Goal: Task Accomplishment & Management: Use online tool/utility

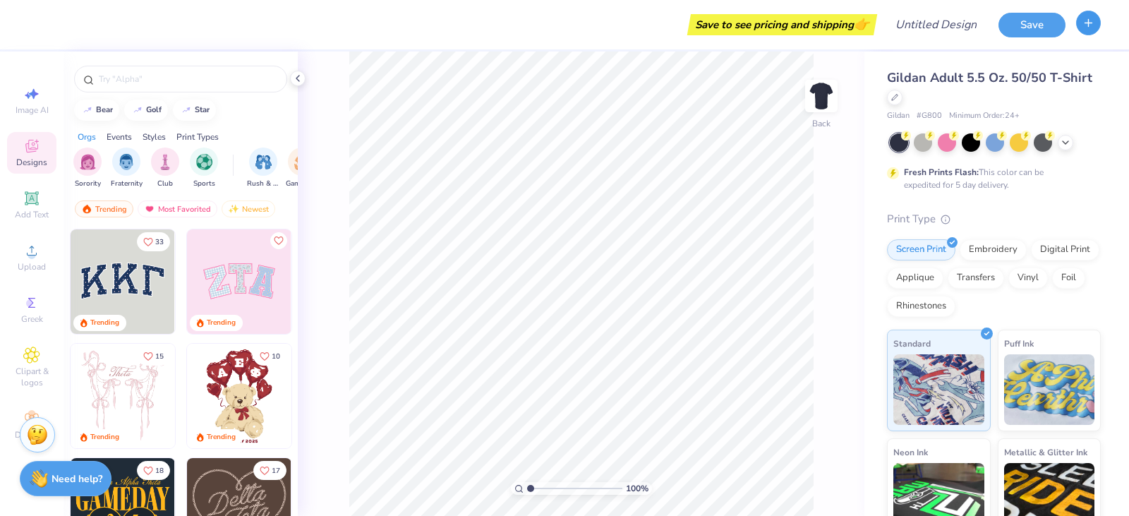
click at [1091, 28] on icon "button" at bounding box center [1088, 23] width 12 height 12
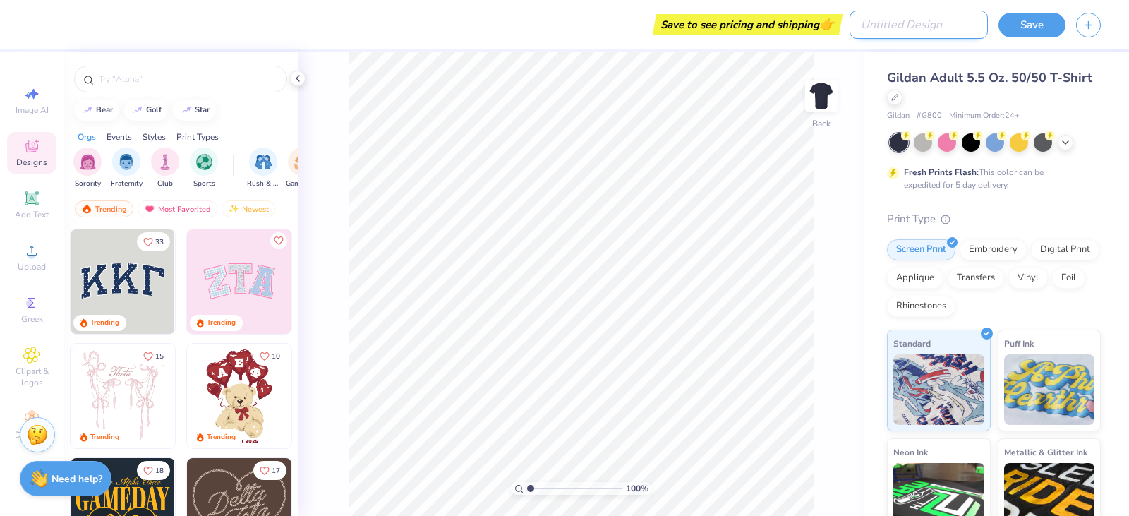
click at [921, 23] on input "Design Title" at bounding box center [919, 25] width 138 height 28
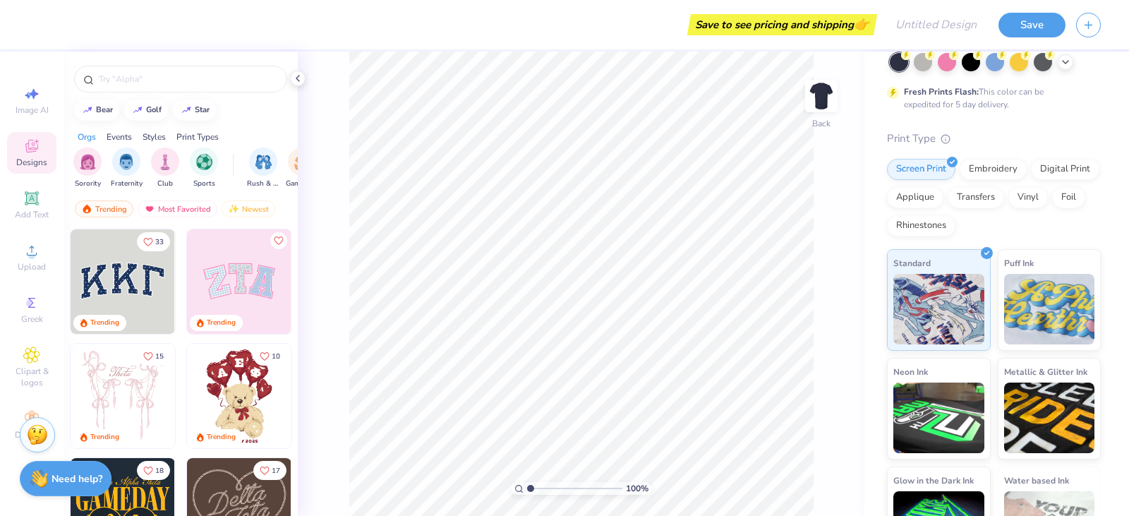
scroll to position [133, 0]
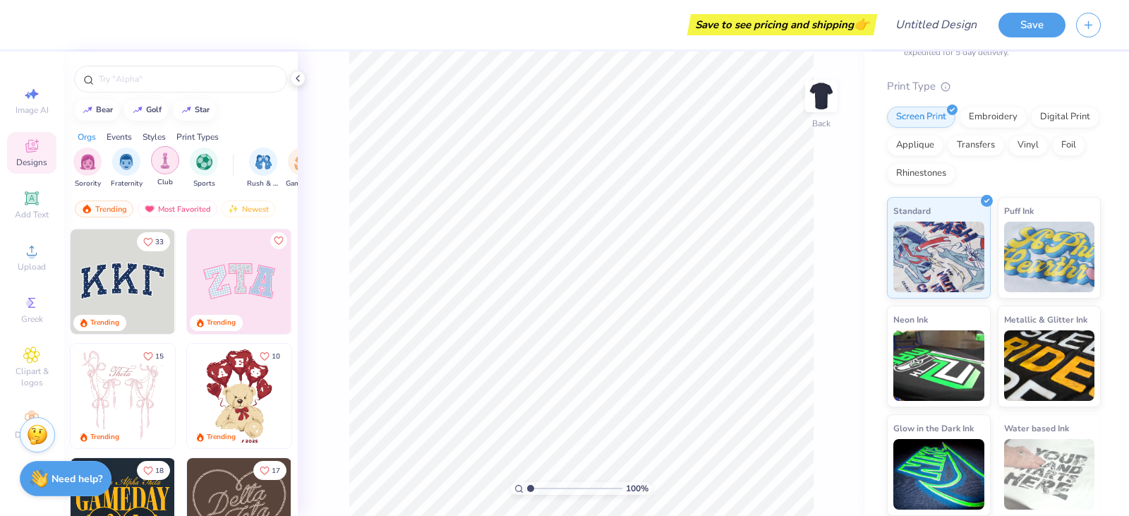
click at [153, 160] on div "filter for Club" at bounding box center [165, 160] width 28 height 28
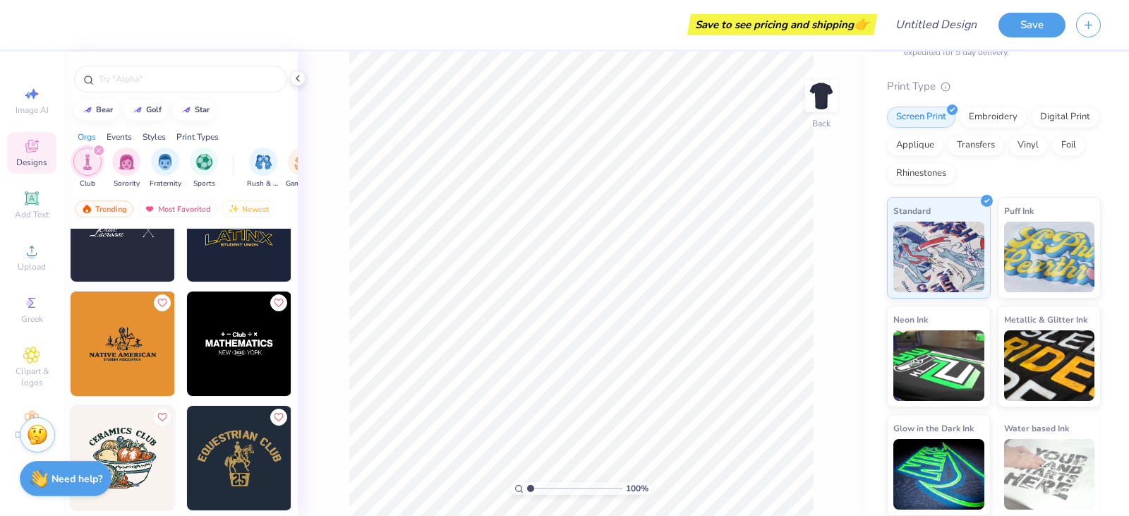
scroll to position [282, 0]
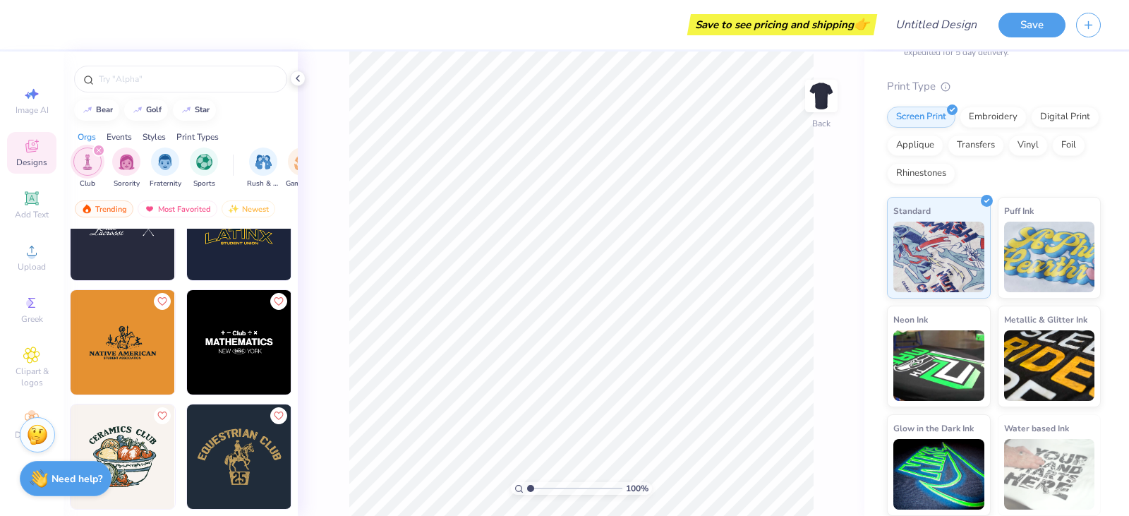
click at [229, 321] on img at bounding box center [239, 342] width 104 height 104
type input "9.12"
type input "3.15"
type input "4.26"
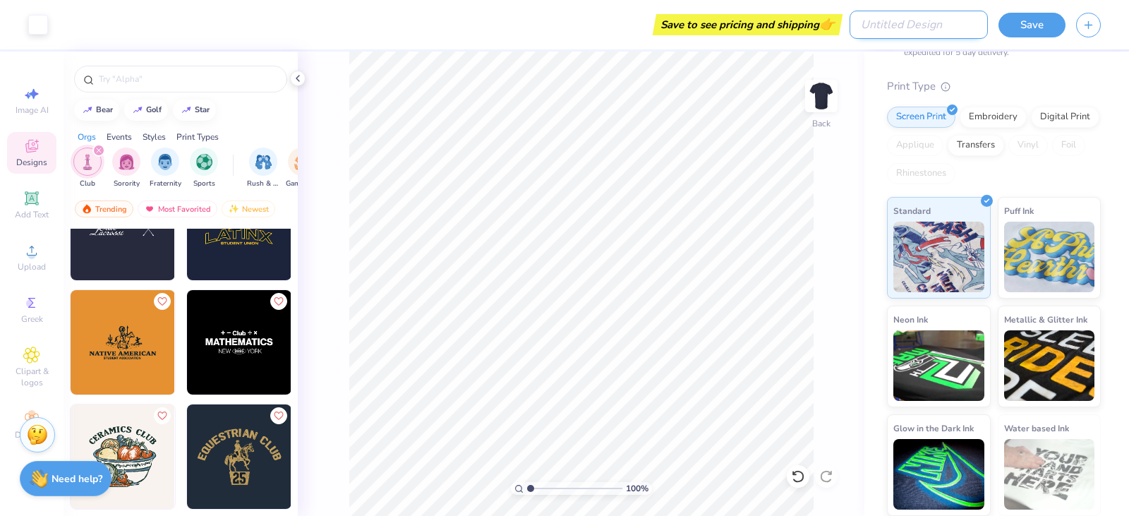
click at [951, 35] on input "Design Title" at bounding box center [919, 25] width 138 height 28
type input "bdbfae"
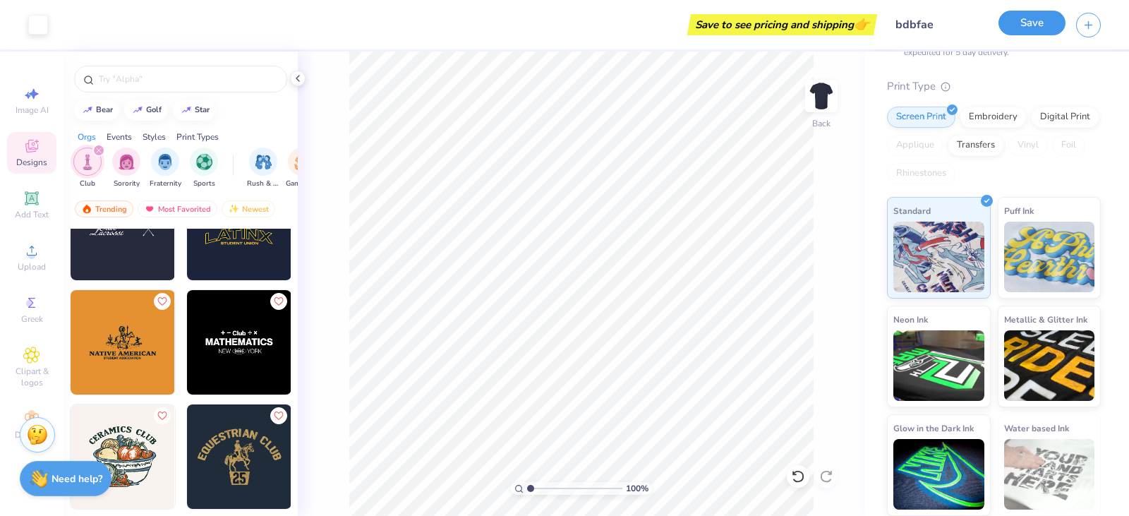
click at [1038, 34] on button "Save" at bounding box center [1031, 23] width 67 height 25
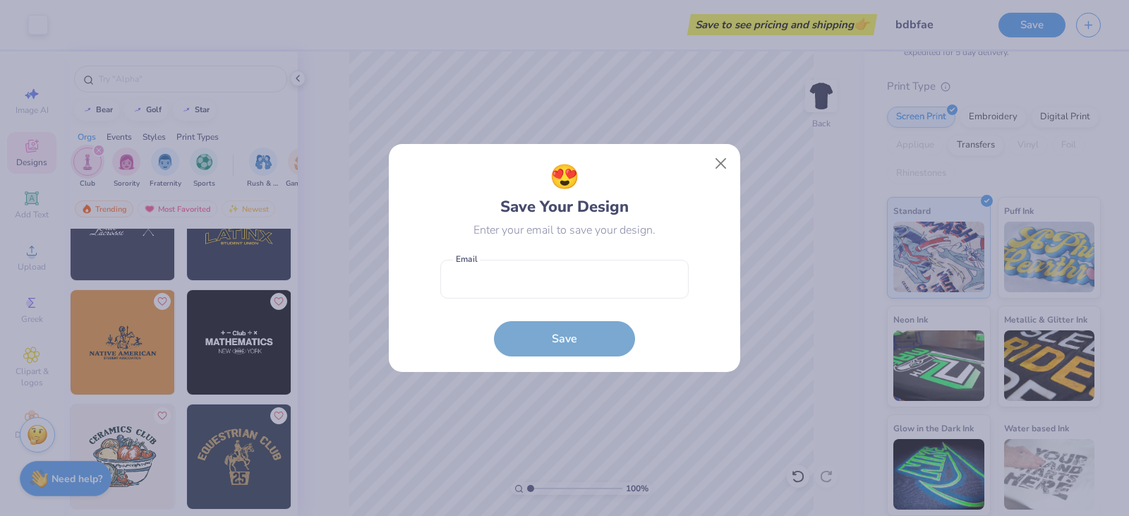
click at [706, 164] on div "😍 Save Your Design Enter your email to save your design. Email is a required fi…" at bounding box center [565, 257] width 320 height 197
click at [732, 168] on button "Close" at bounding box center [721, 163] width 27 height 27
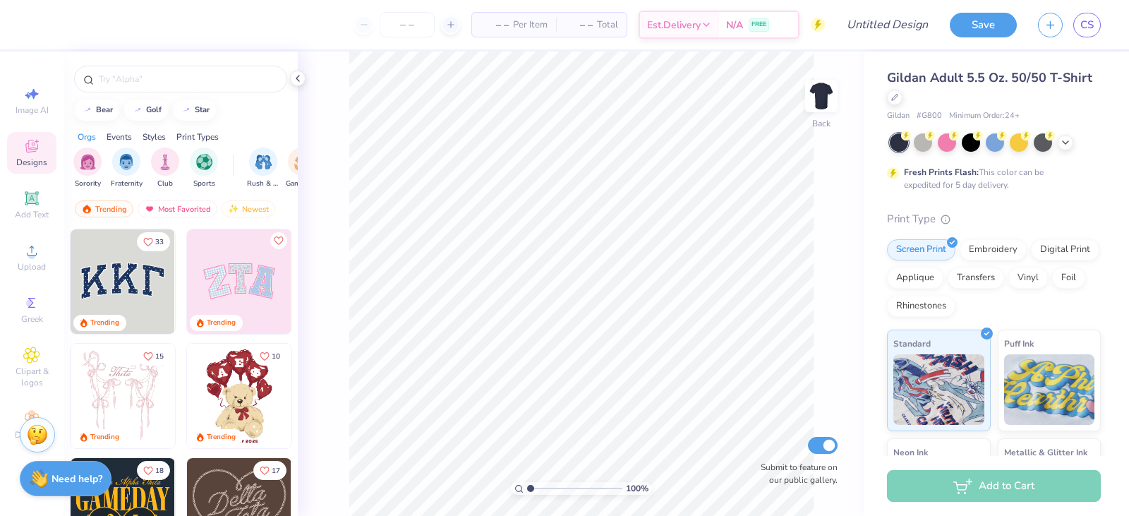
click at [507, 27] on div "– – Per Item" at bounding box center [514, 25] width 84 height 24
click at [513, 19] on span "Per Item" at bounding box center [530, 25] width 35 height 15
click at [33, 350] on icon at bounding box center [31, 354] width 16 height 17
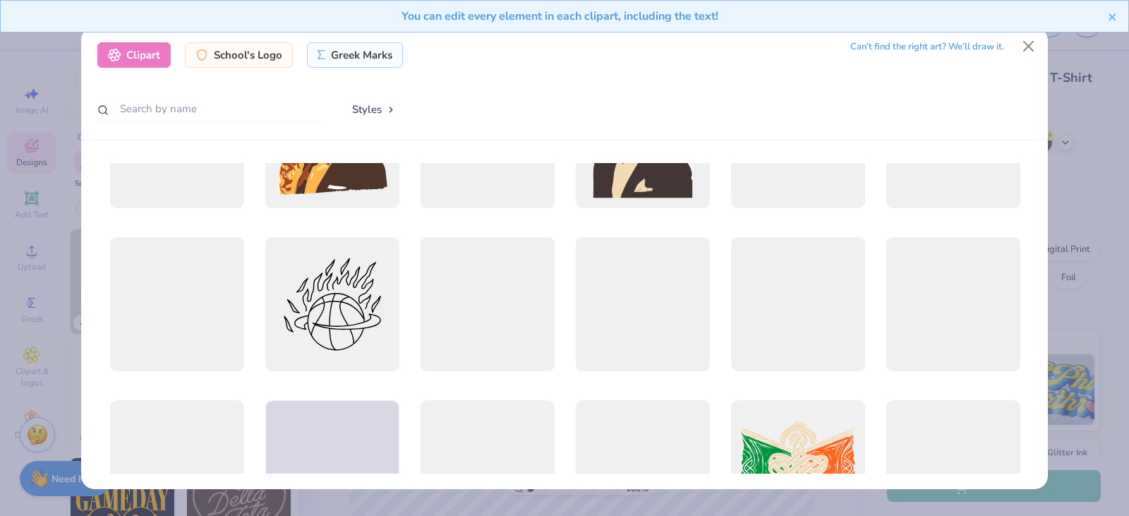
scroll to position [1058, 0]
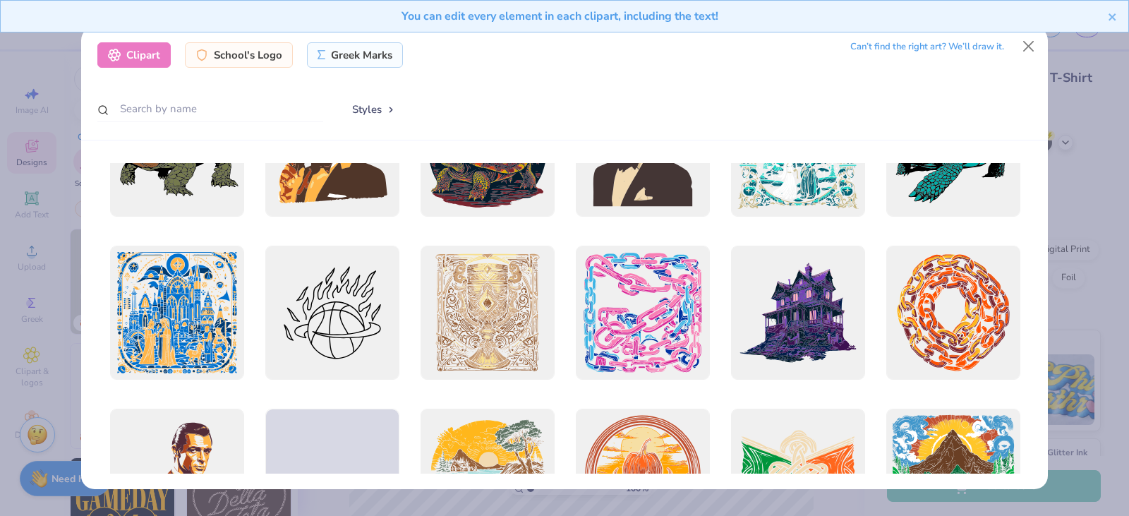
click at [306, 294] on div at bounding box center [332, 313] width 134 height 134
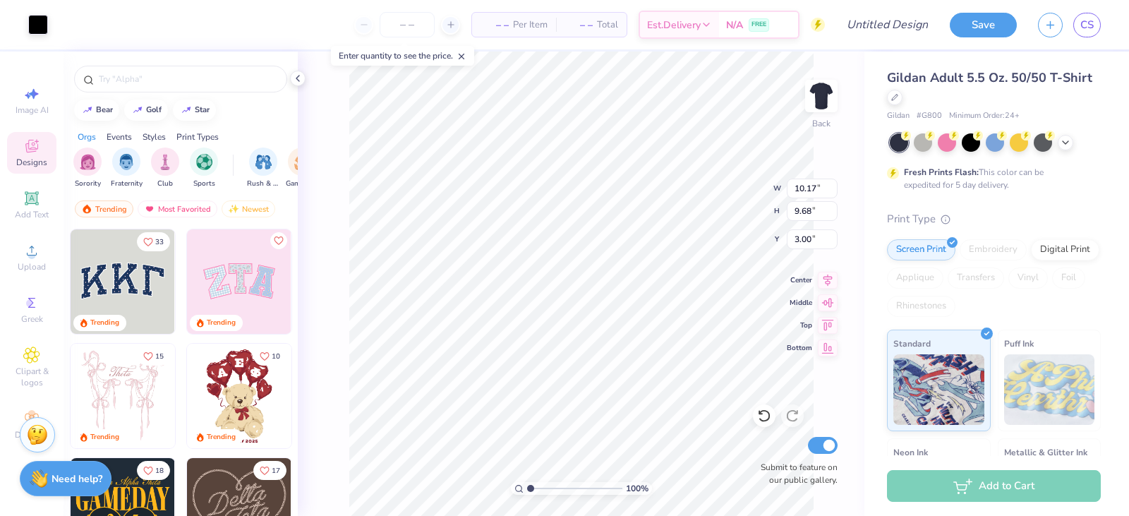
type input "10.17"
type input "9.68"
type input "5.56"
click at [521, 22] on span "Per Item" at bounding box center [530, 25] width 35 height 15
click at [421, 23] on input "number" at bounding box center [407, 24] width 55 height 25
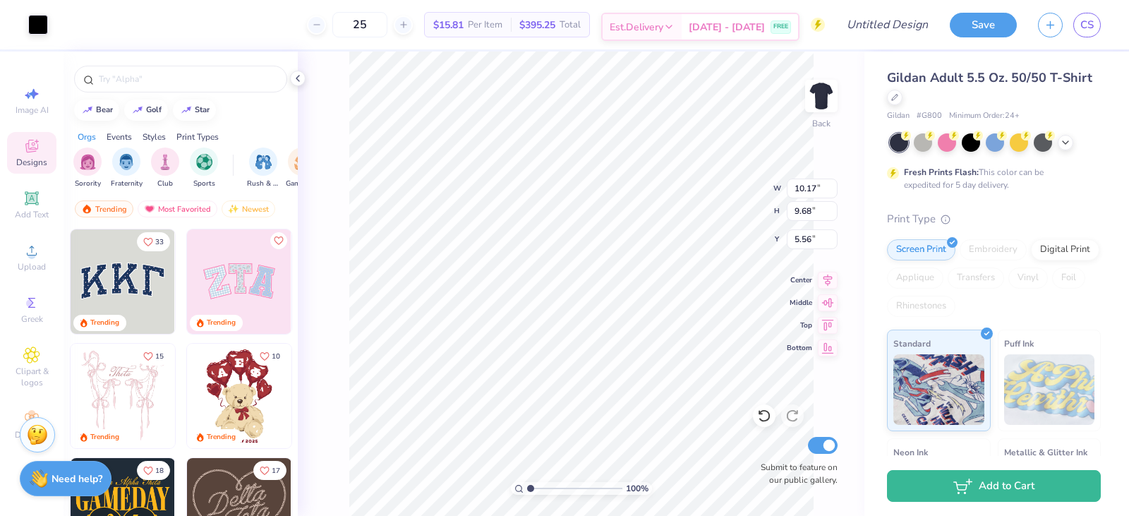
type input "25"
click at [675, 25] on icon at bounding box center [668, 26] width 11 height 11
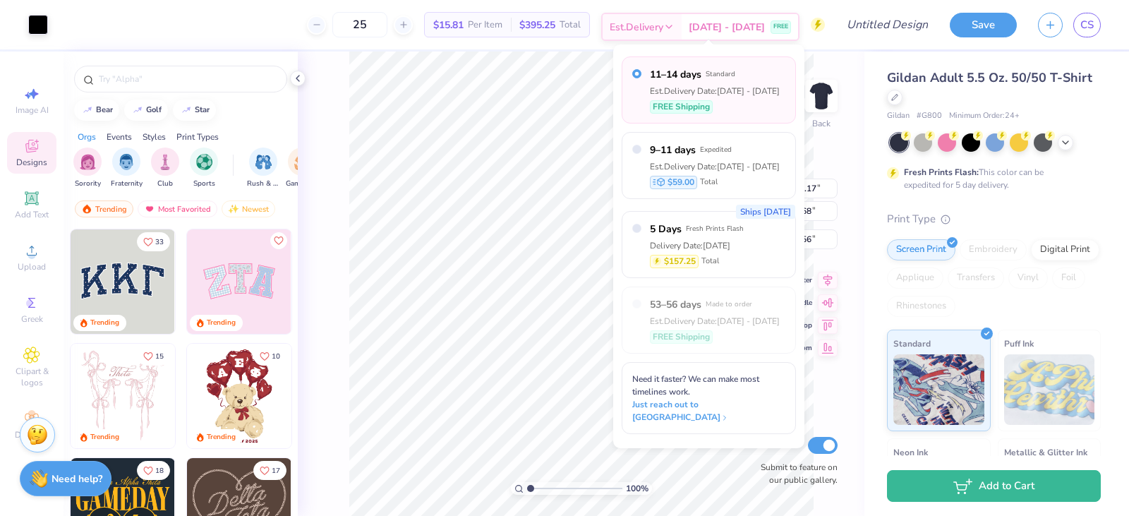
click at [675, 25] on icon at bounding box center [668, 26] width 11 height 11
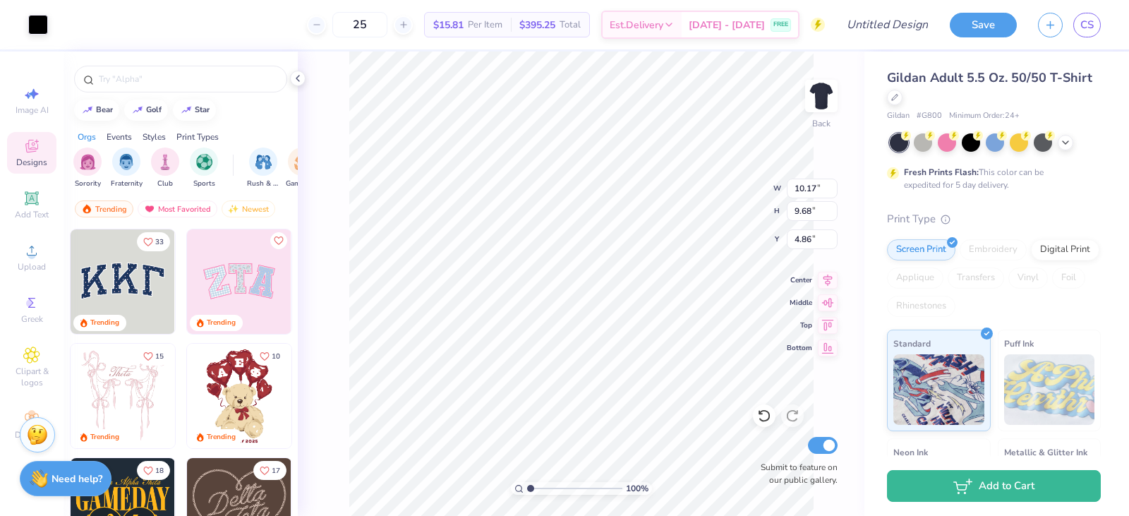
type input "4.86"
click at [344, 334] on div "100 % Back W 10.17 10.17 " H 9.68 9.68 " Y 4.86 4.86 " Center Middle Top Bottom…" at bounding box center [581, 284] width 567 height 464
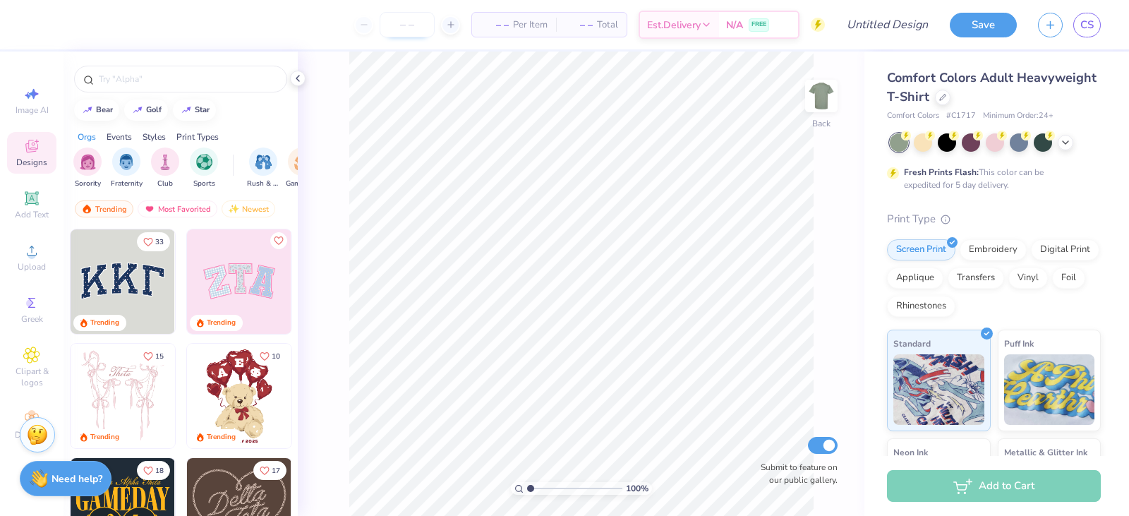
click at [406, 25] on input "number" at bounding box center [407, 24] width 55 height 25
click at [418, 20] on input "number" at bounding box center [407, 24] width 55 height 25
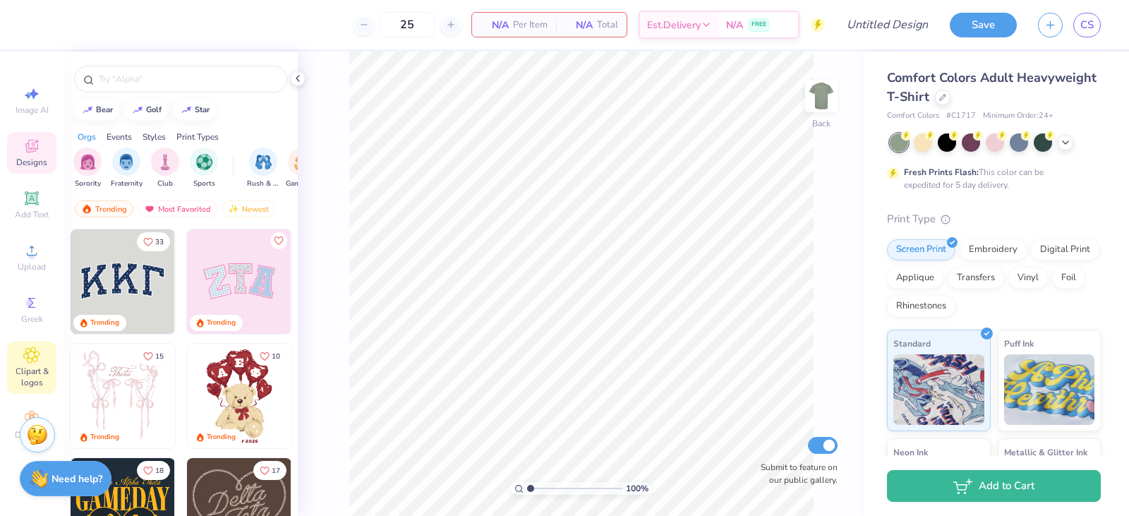
type input "25"
click at [39, 349] on icon at bounding box center [31, 354] width 16 height 17
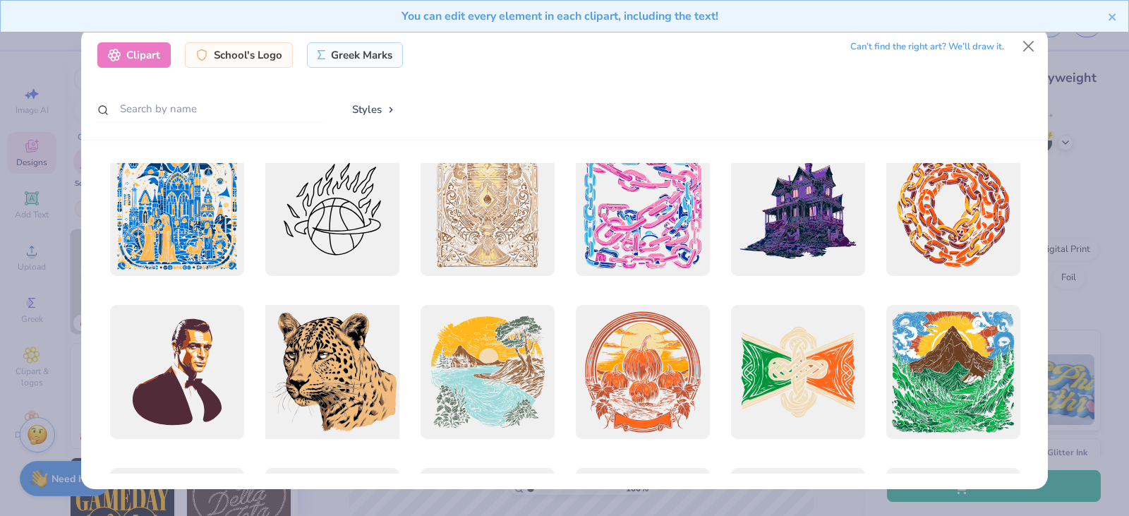
scroll to position [1058, 0]
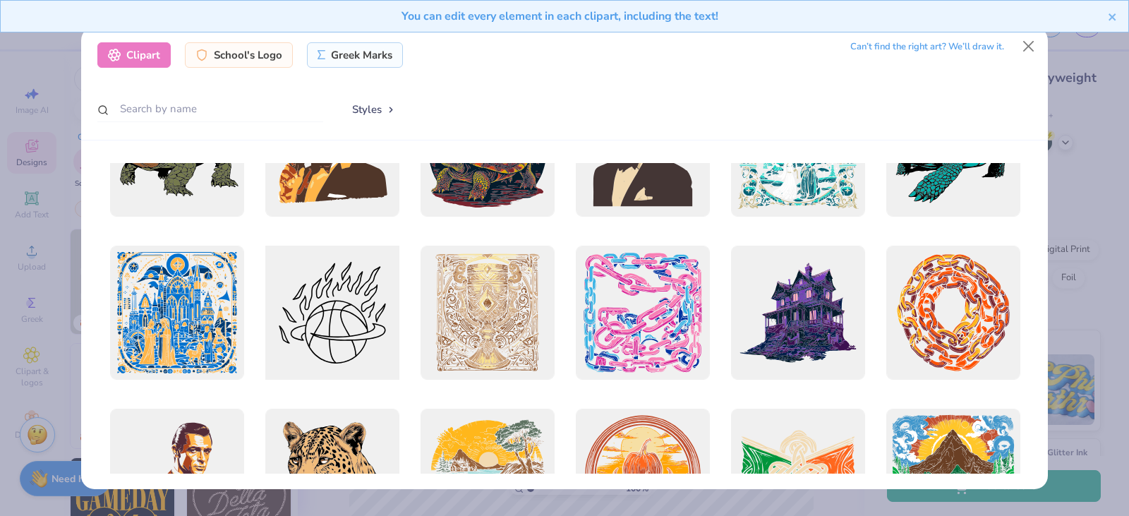
click at [330, 306] on div at bounding box center [331, 312] width 147 height 147
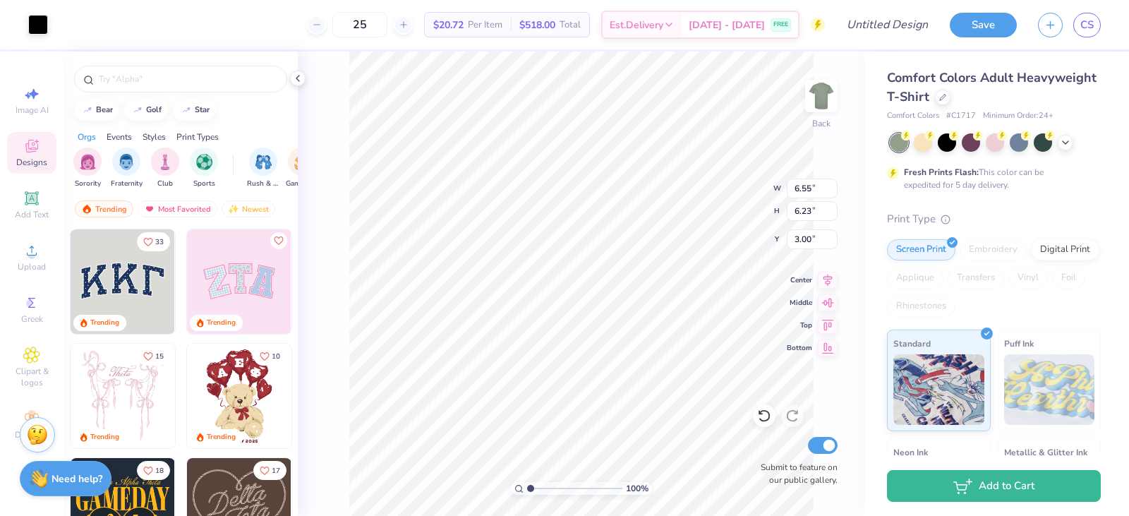
type input "6.55"
type input "6.23"
type input "6.27"
click at [1066, 141] on polyline at bounding box center [1066, 141] width 6 height 3
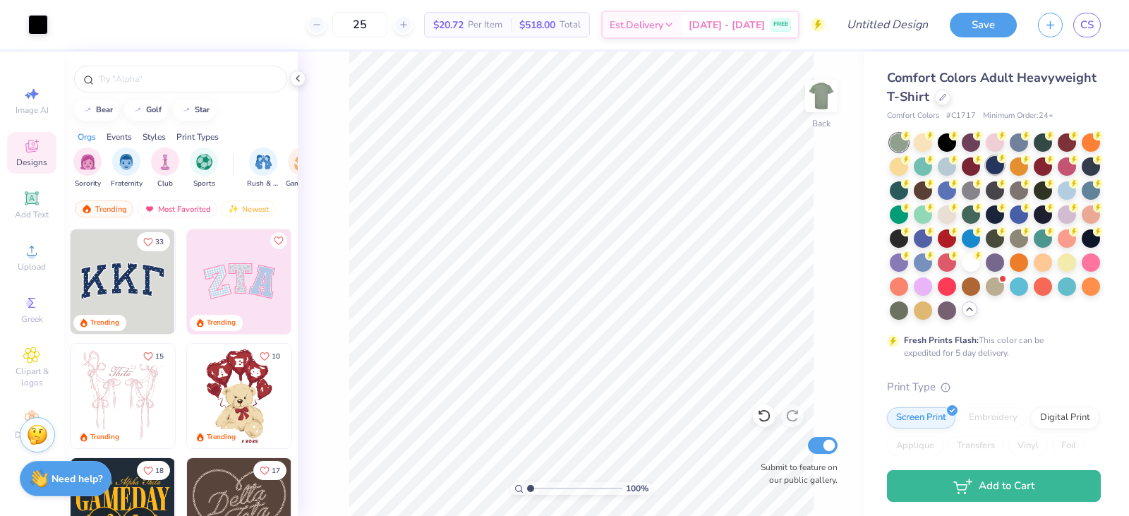
click at [911, 140] on circle at bounding box center [906, 136] width 10 height 10
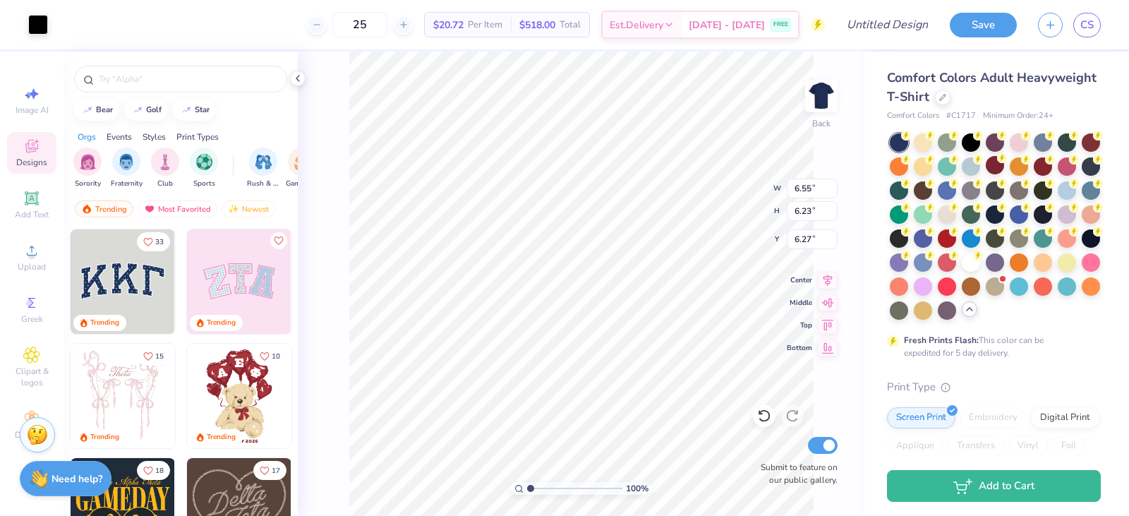
type input "10.07"
type input "9.59"
type input "3.91"
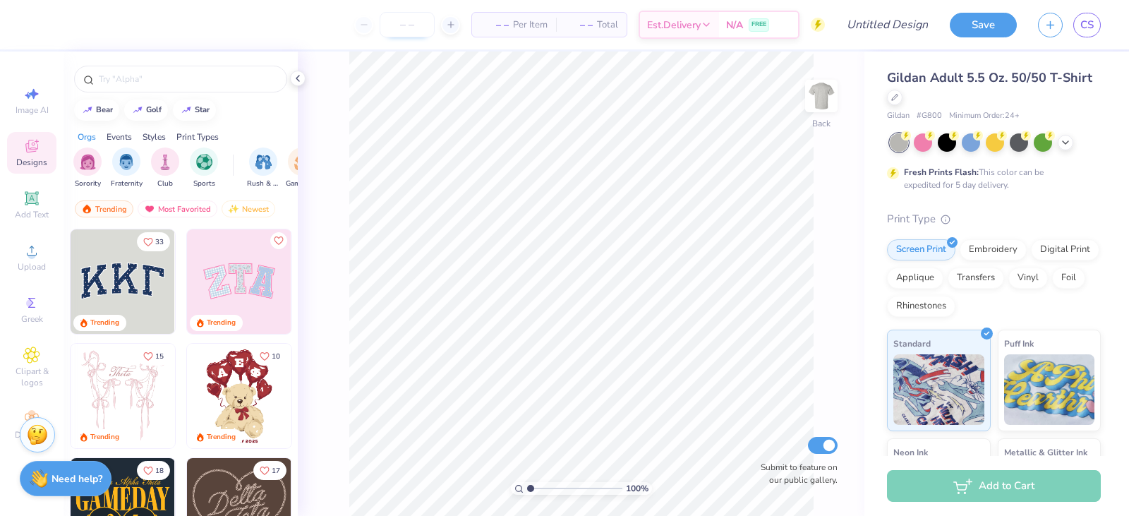
click at [425, 19] on input "number" at bounding box center [407, 24] width 55 height 25
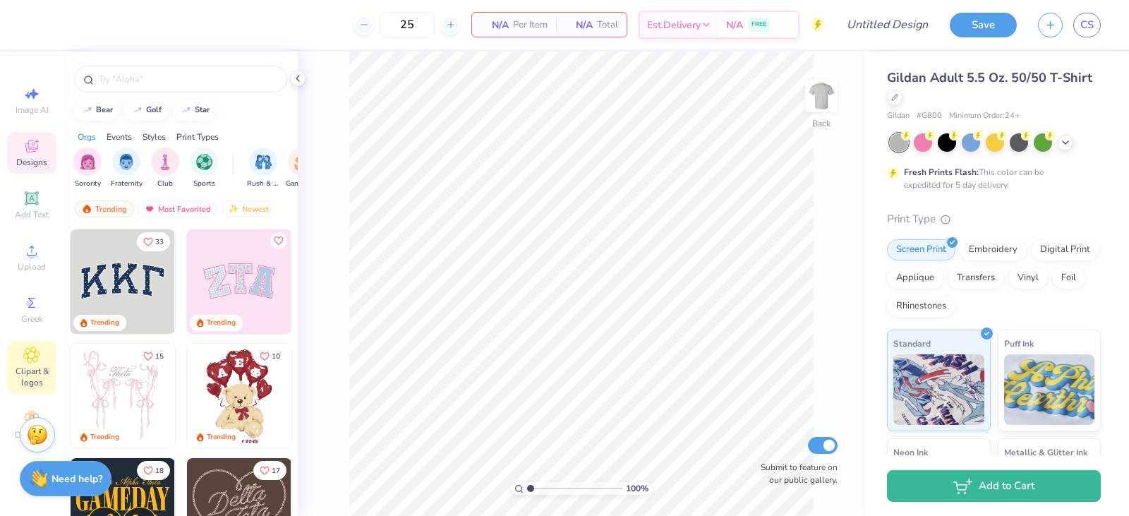
type input "25"
click at [40, 364] on div "Clipart & logos" at bounding box center [31, 367] width 49 height 53
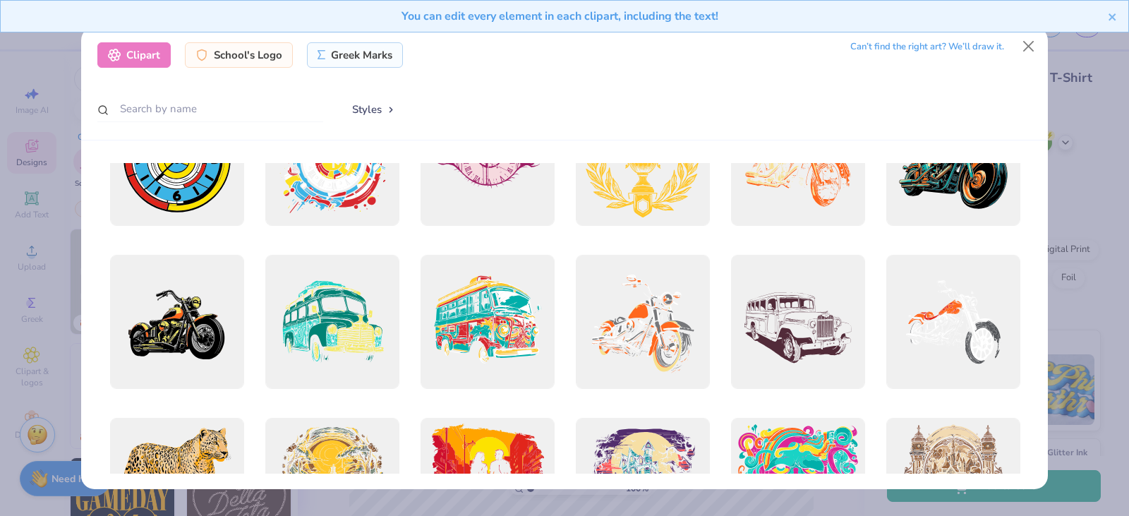
scroll to position [353, 0]
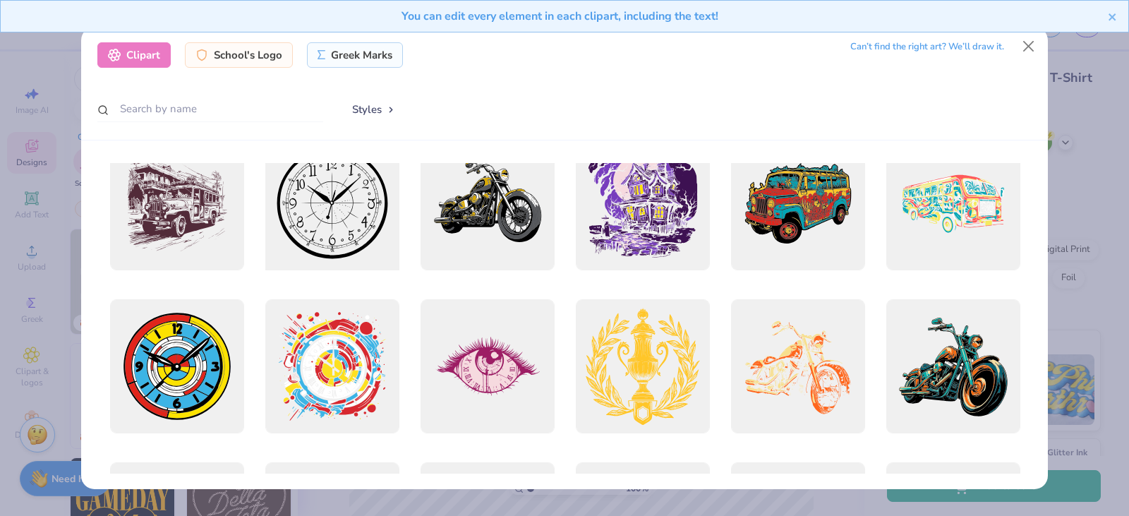
click at [313, 220] on div at bounding box center [331, 203] width 147 height 147
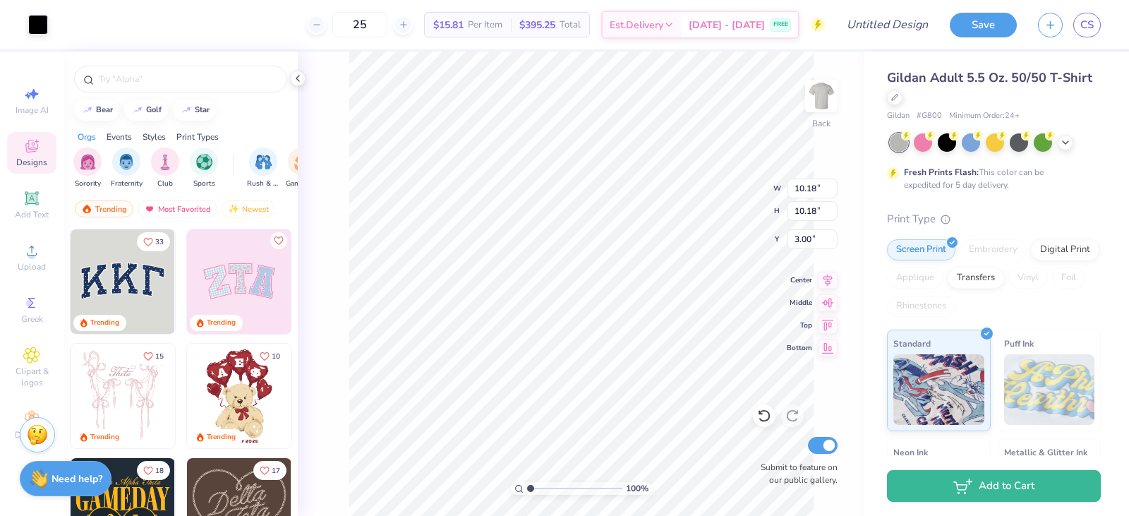
type input "10.18"
type input "5.98"
click at [682, 16] on div "Est. Delivery" at bounding box center [642, 26] width 79 height 25
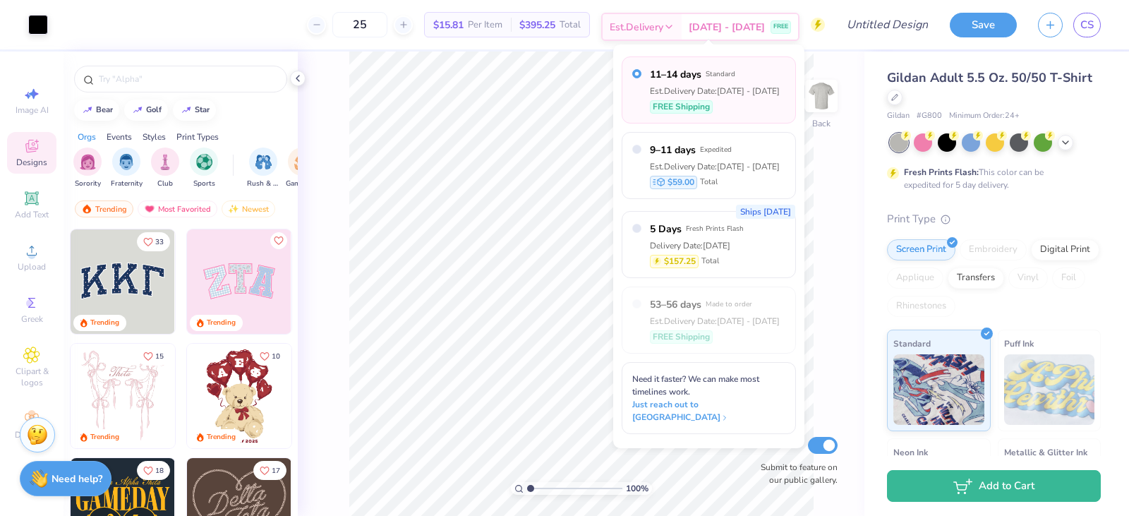
click at [682, 16] on div "Est. Delivery" at bounding box center [642, 26] width 79 height 25
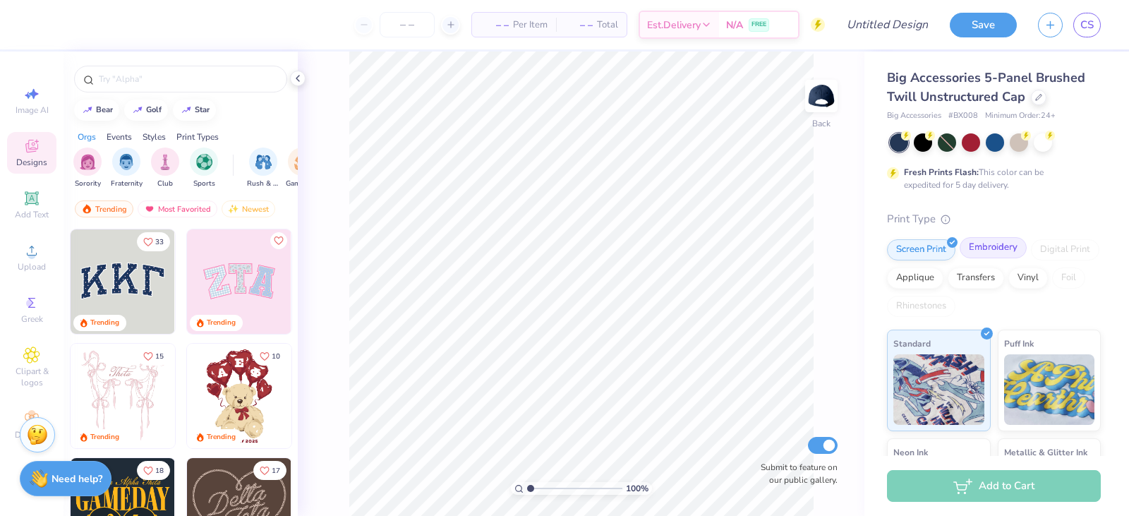
click at [990, 247] on div "Embroidery" at bounding box center [993, 247] width 67 height 21
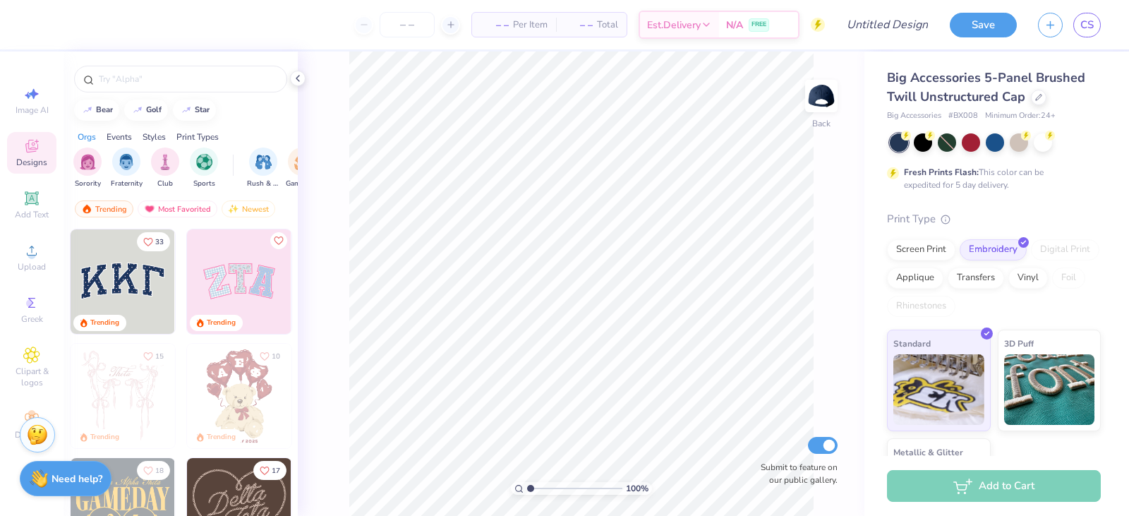
click at [403, 9] on div "– – Per Item – – Total Est. Delivery N/A FREE" at bounding box center [432, 24] width 786 height 49
click at [412, 29] on input "number" at bounding box center [407, 24] width 55 height 25
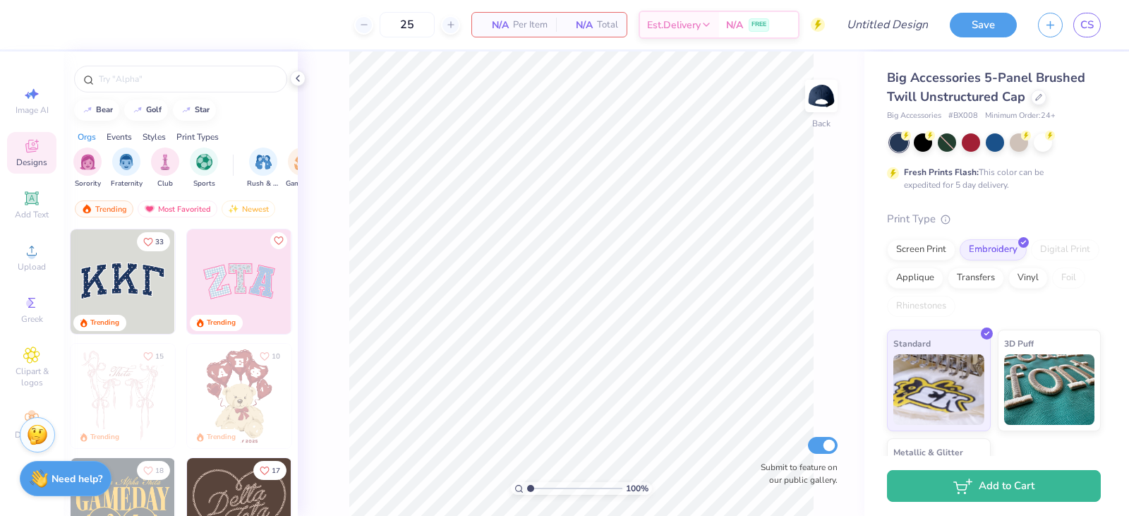
type input "25"
click at [32, 366] on div "Clipart & logos" at bounding box center [31, 367] width 49 height 53
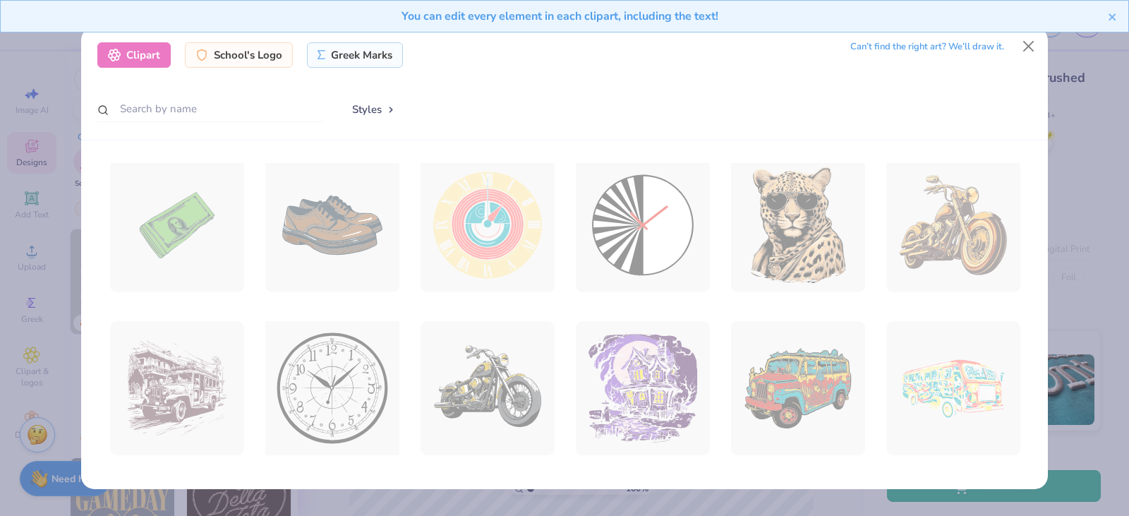
scroll to position [212, 0]
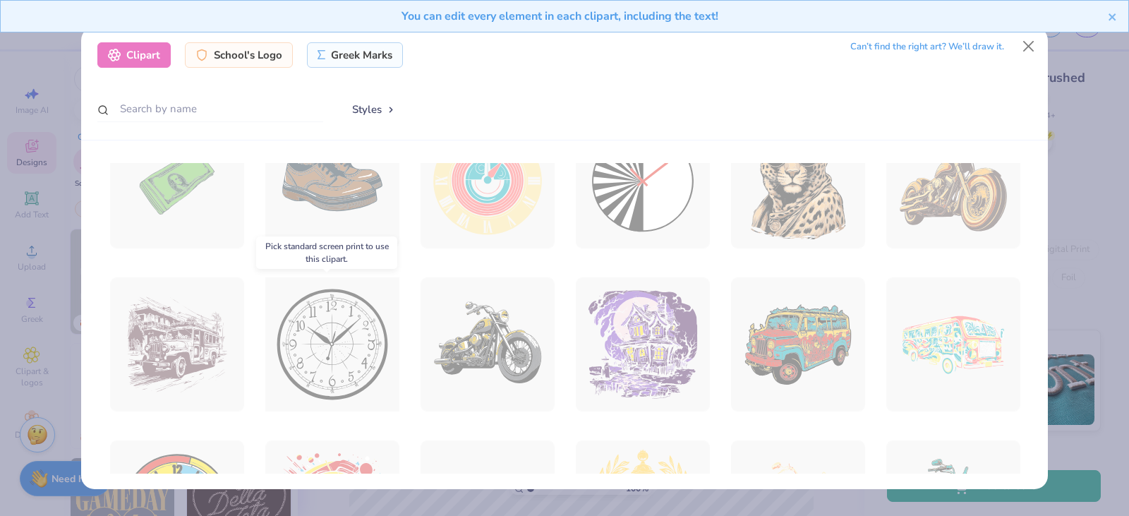
click at [307, 330] on div at bounding box center [331, 344] width 147 height 147
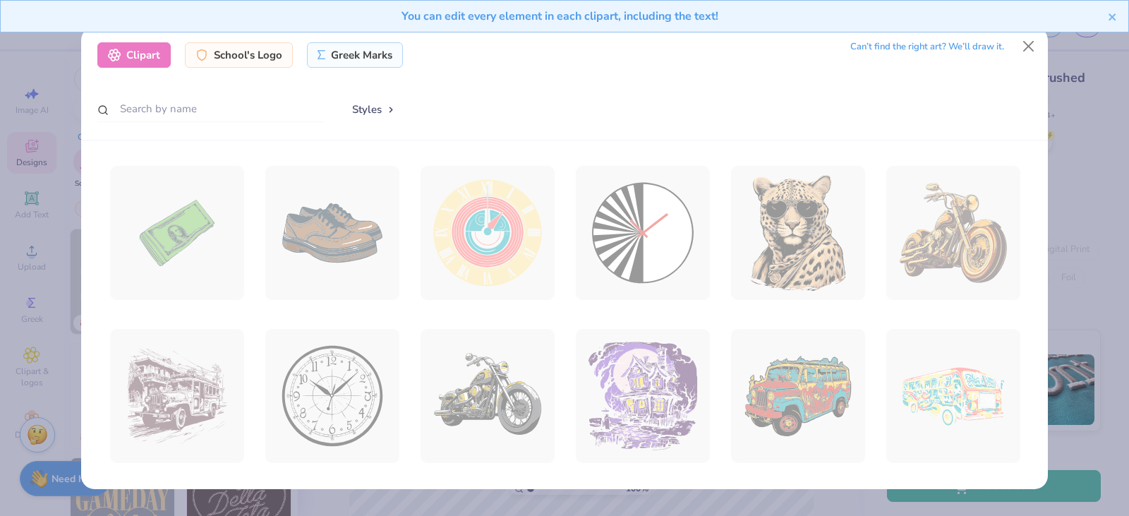
scroll to position [141, 0]
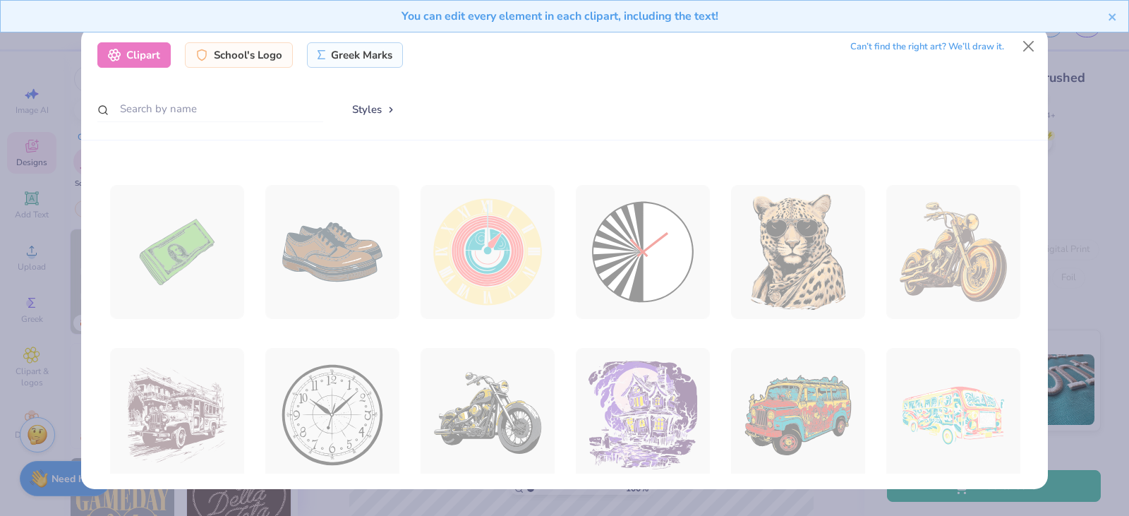
click at [1104, 12] on div "You can edit every element in each clipart, including the text!" at bounding box center [559, 16] width 1096 height 17
click at [1111, 13] on icon "close" at bounding box center [1113, 16] width 10 height 11
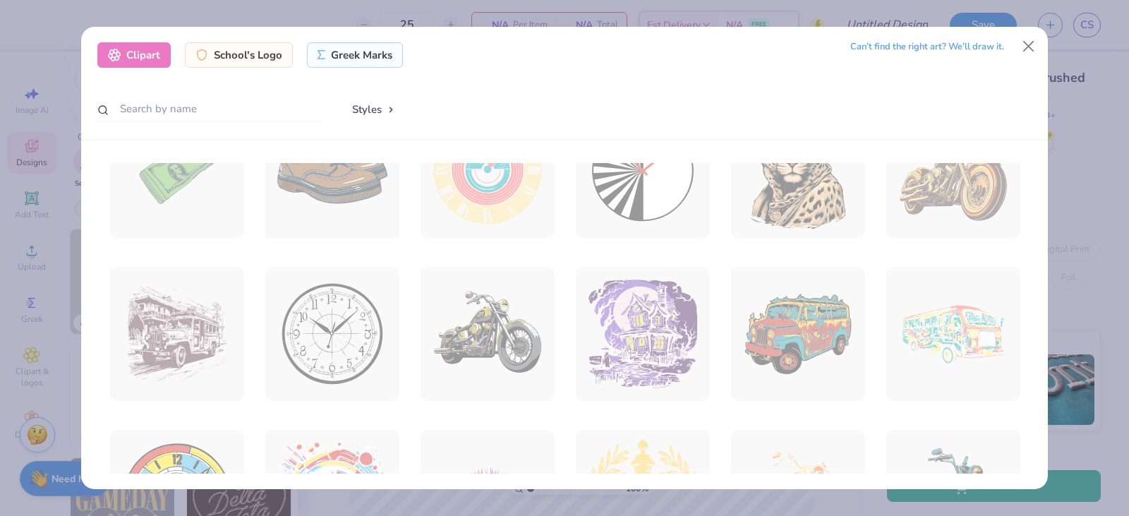
scroll to position [353, 0]
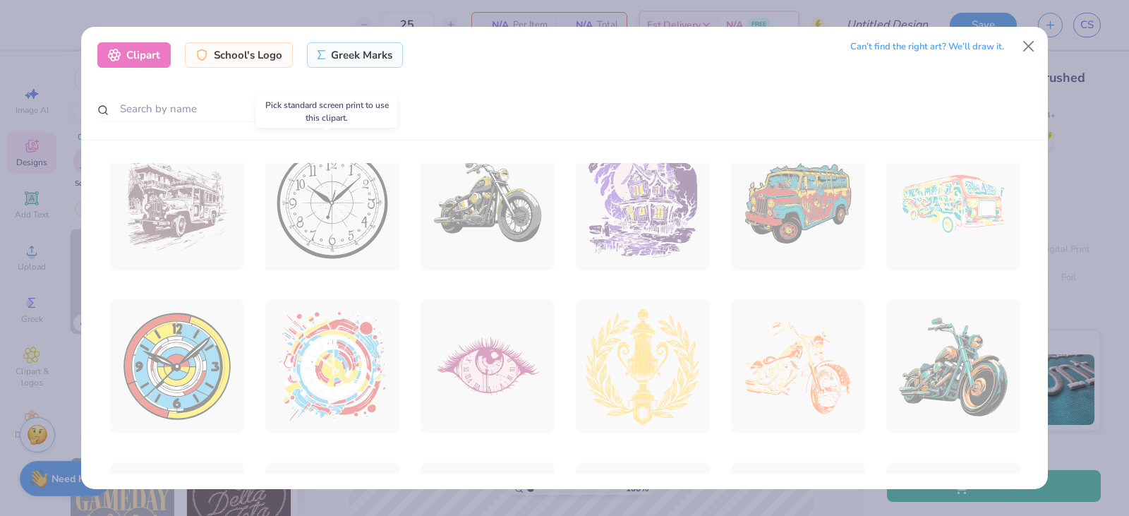
click at [344, 216] on div at bounding box center [331, 203] width 147 height 147
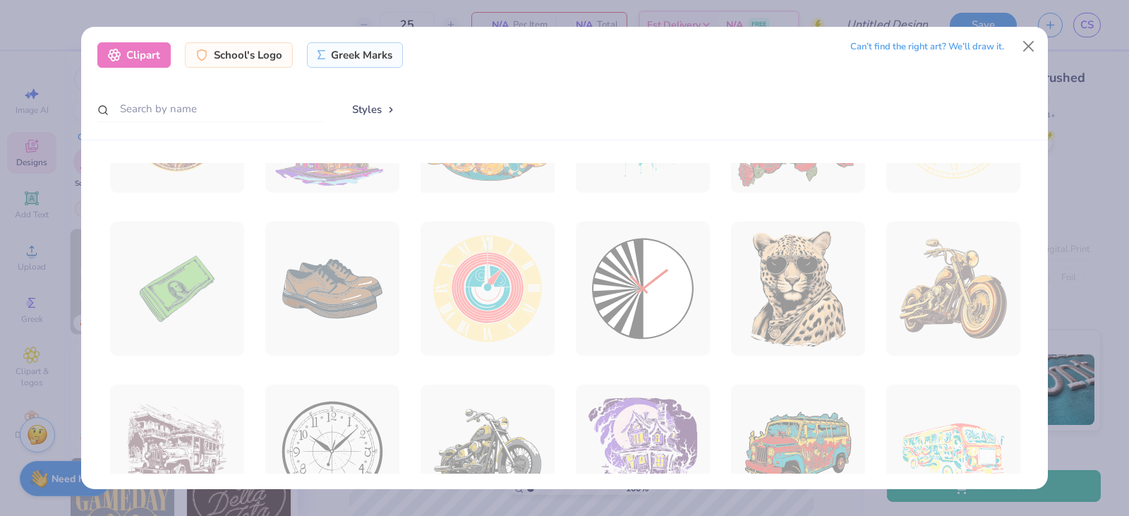
scroll to position [0, 0]
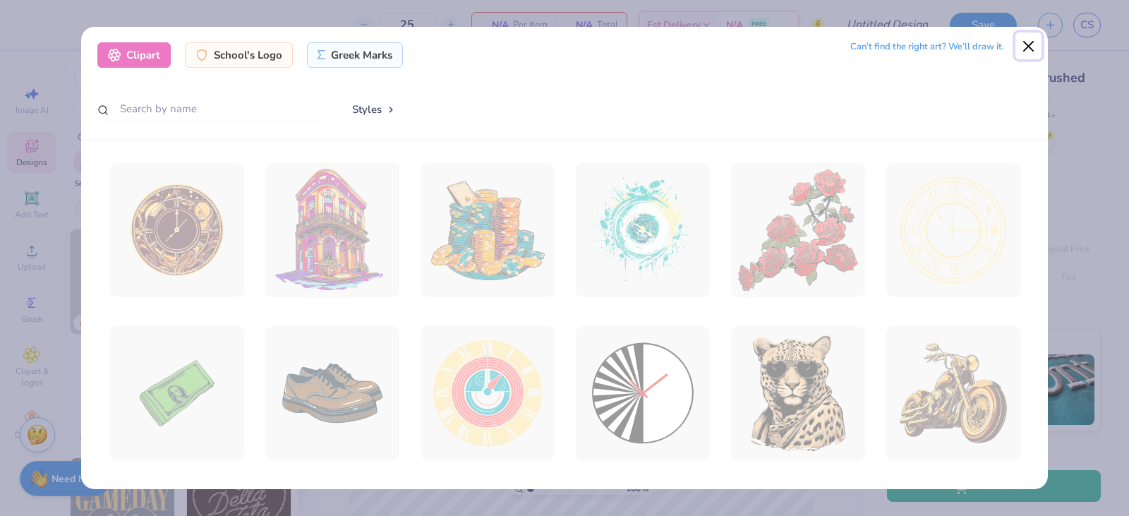
click at [1018, 47] on button "Close" at bounding box center [1028, 45] width 27 height 27
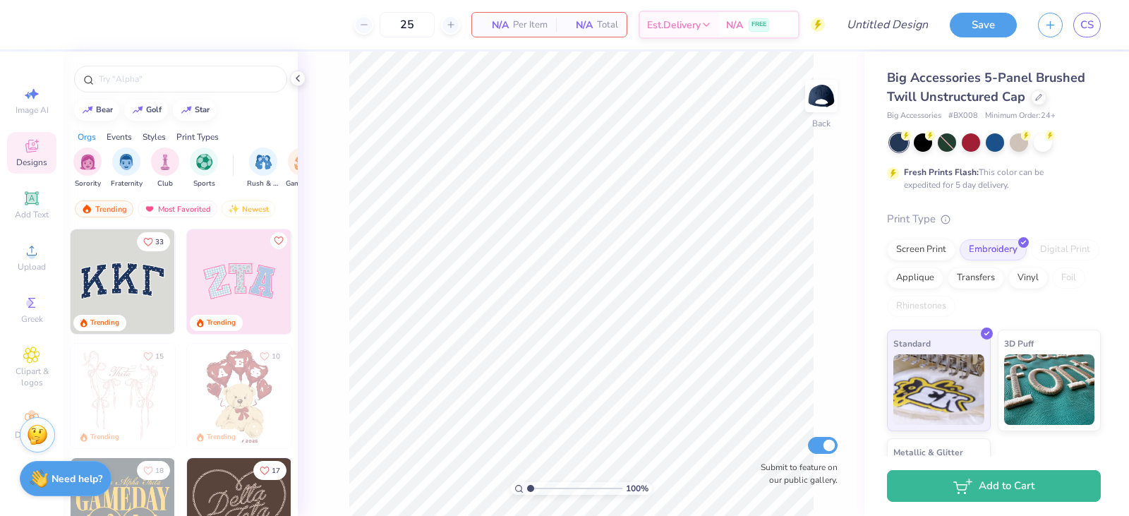
click at [118, 310] on img at bounding box center [123, 281] width 104 height 104
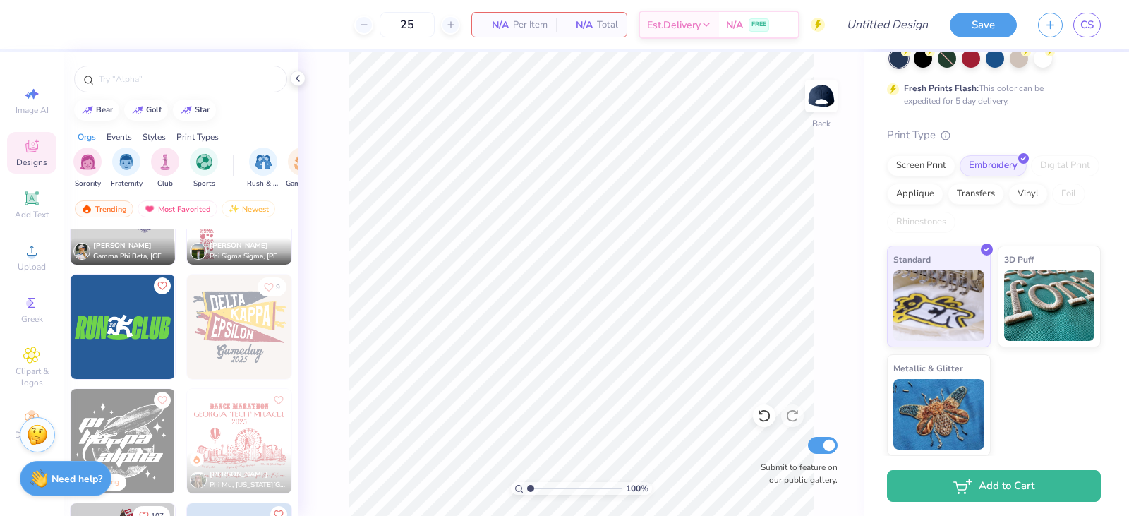
scroll to position [3175, 0]
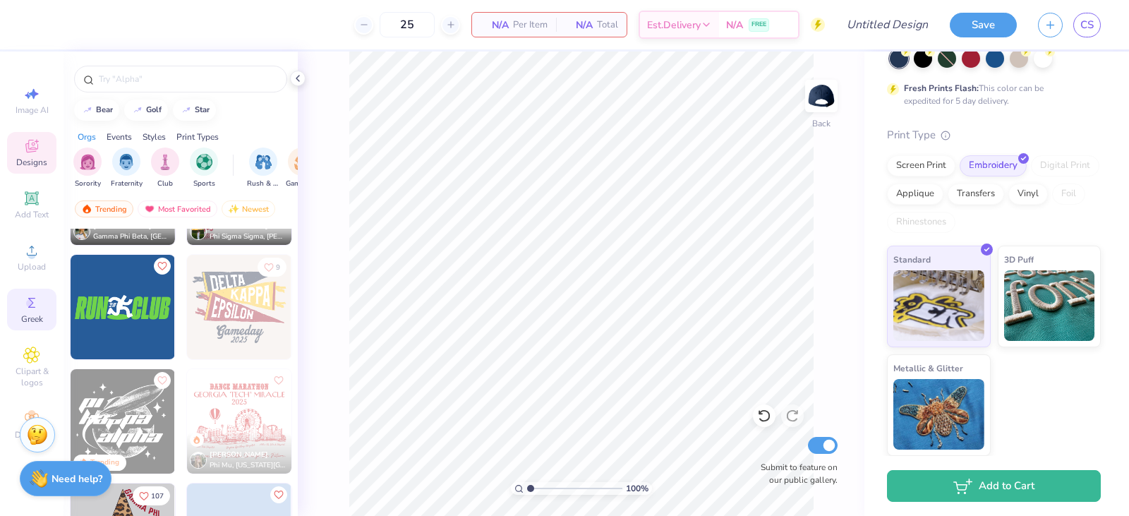
click at [30, 308] on icon at bounding box center [31, 302] width 17 height 17
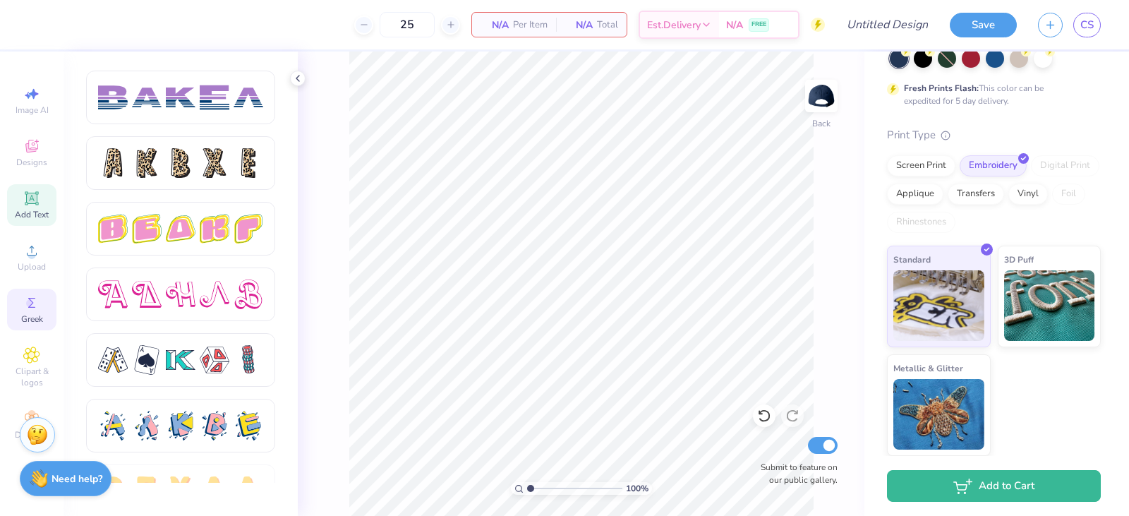
scroll to position [2195, 0]
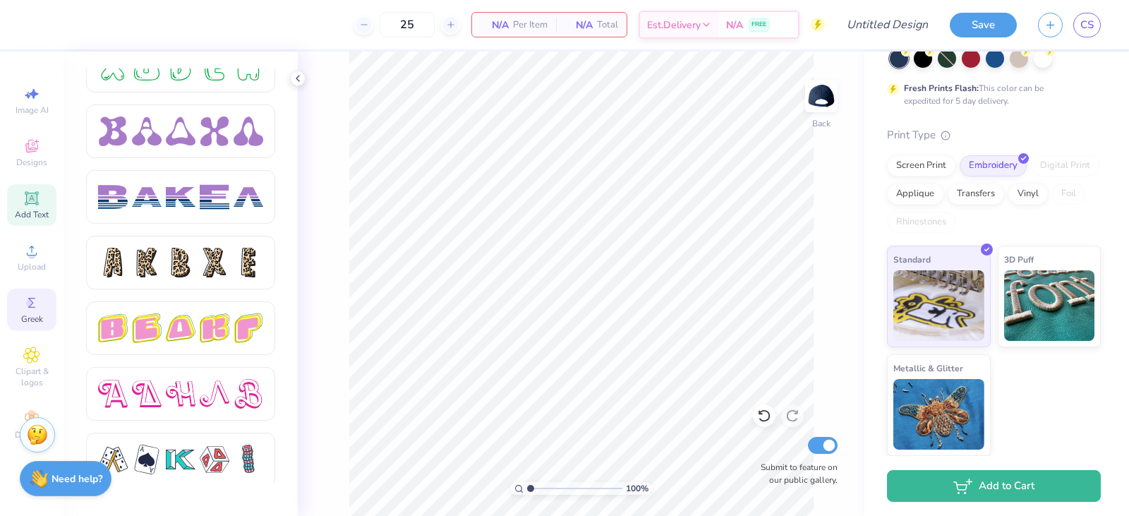
click at [26, 191] on icon at bounding box center [31, 198] width 17 height 17
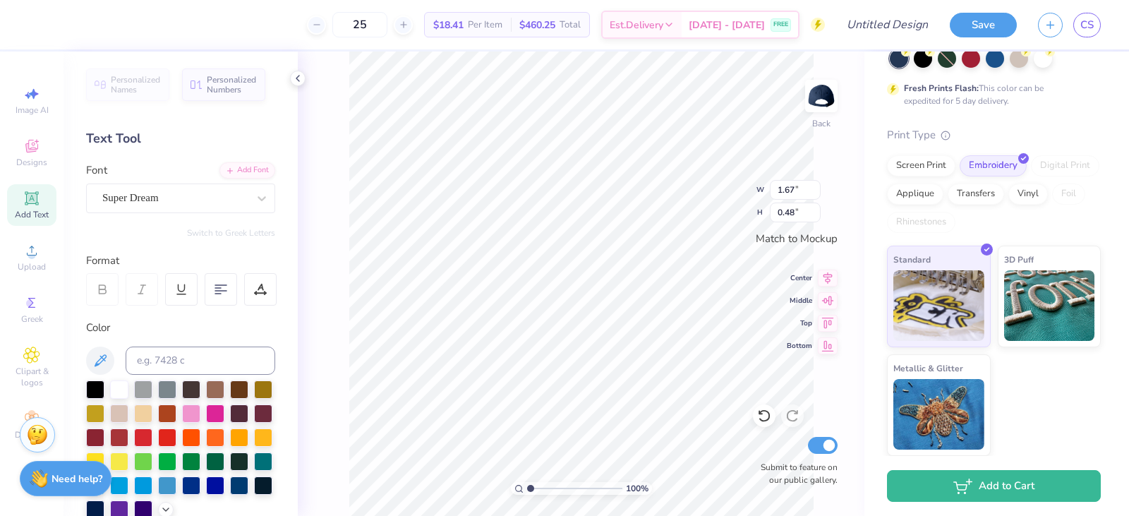
click at [347, 190] on div "100 % Back W 1.67 1.67 " H 0.48 0.48 " Match to [GEOGRAPHIC_DATA] Middle Top Bo…" at bounding box center [581, 284] width 567 height 464
